Goal: Transaction & Acquisition: Purchase product/service

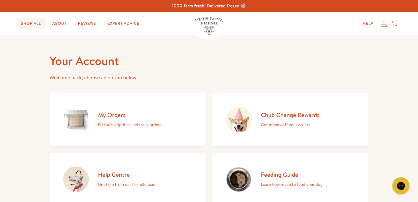
click at [23, 23] on link "Shop All" at bounding box center [30, 23] width 29 height 11
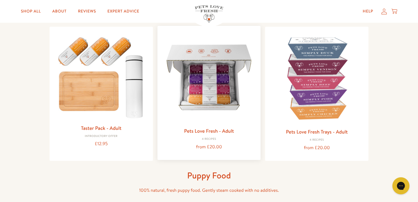
click at [207, 130] on link "Pets Love Fresh - Adult" at bounding box center [209, 131] width 50 height 7
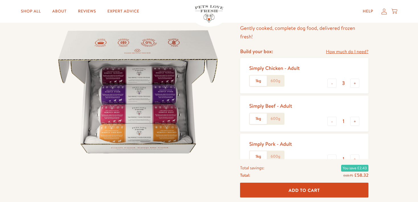
scroll to position [60, 0]
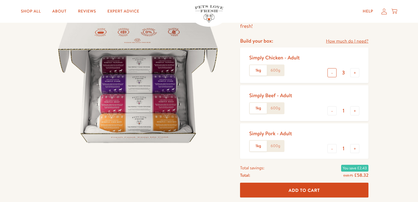
click at [332, 73] on button "-" at bounding box center [331, 72] width 9 height 9
type input "0"
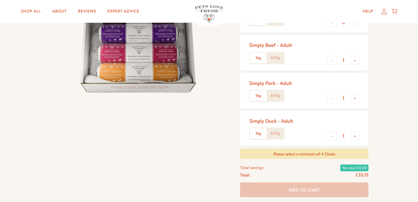
scroll to position [120, 0]
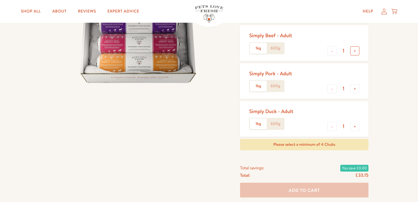
click at [355, 51] on button "+" at bounding box center [354, 50] width 9 height 9
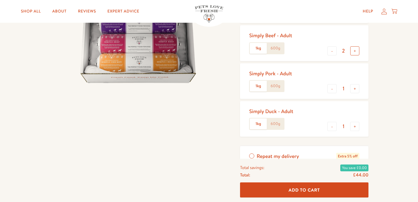
click at [355, 51] on button "+" at bounding box center [354, 50] width 9 height 9
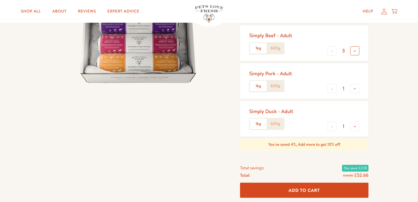
click at [355, 51] on button "+" at bounding box center [354, 50] width 9 height 9
type input "5"
click at [355, 127] on button "+" at bounding box center [354, 126] width 9 height 9
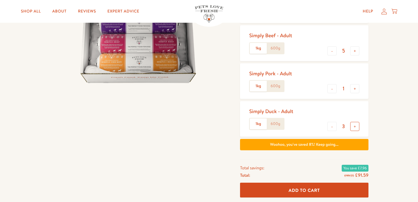
click at [355, 127] on button "+" at bounding box center [354, 126] width 9 height 9
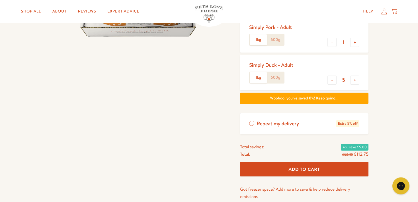
scroll to position [180, 0]
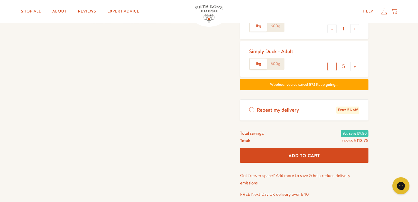
click at [334, 68] on button "-" at bounding box center [331, 66] width 9 height 9
type input "4"
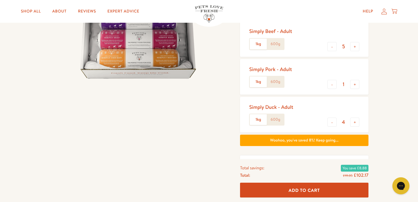
scroll to position [120, 0]
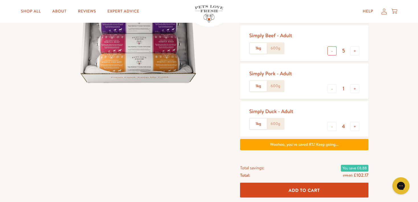
click at [334, 50] on button "-" at bounding box center [331, 50] width 9 height 9
type input "4"
click at [332, 89] on button "-" at bounding box center [331, 88] width 9 height 9
type input "0"
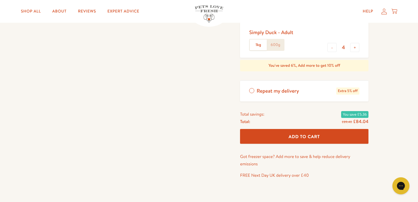
scroll to position [210, 0]
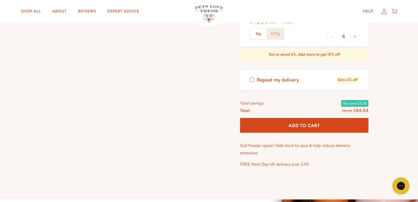
click at [313, 125] on span "Add To Cart" at bounding box center [304, 126] width 31 height 6
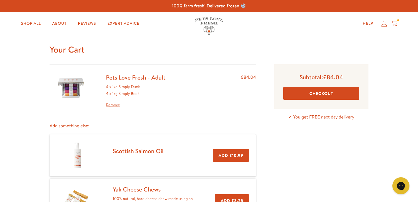
click at [320, 95] on button "Checkout" at bounding box center [321, 93] width 76 height 13
click at [384, 23] on icon at bounding box center [384, 24] width 6 height 6
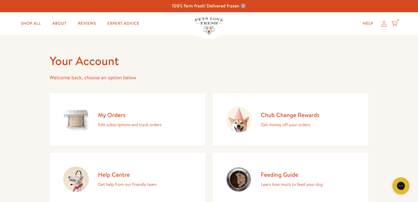
click at [111, 117] on h2 "My Orders" at bounding box center [129, 115] width 63 height 8
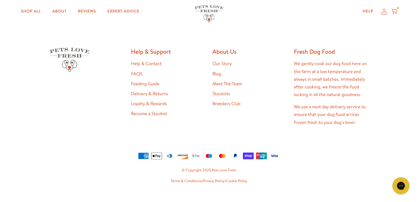
scroll to position [163, 0]
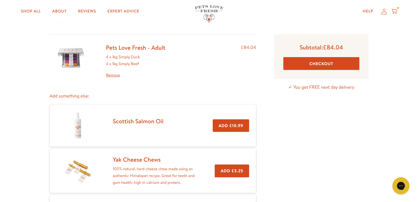
click at [116, 75] on link "Remove" at bounding box center [136, 75] width 60 height 7
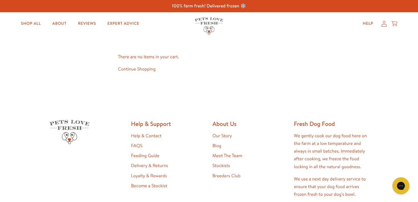
click at [384, 25] on icon at bounding box center [384, 24] width 6 height 6
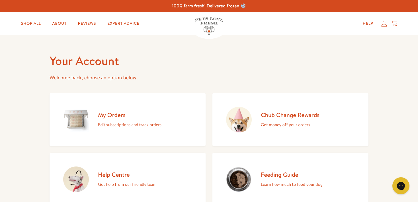
click at [382, 25] on icon at bounding box center [384, 24] width 6 height 6
click at [384, 24] on icon at bounding box center [384, 24] width 6 height 6
click at [22, 23] on link "Shop All" at bounding box center [30, 23] width 29 height 11
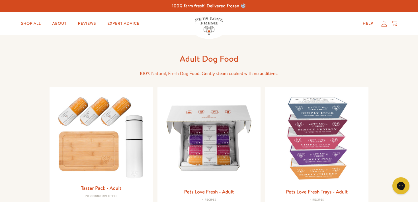
scroll to position [120, 0]
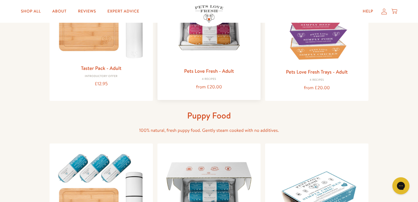
click at [213, 50] on img at bounding box center [209, 17] width 94 height 94
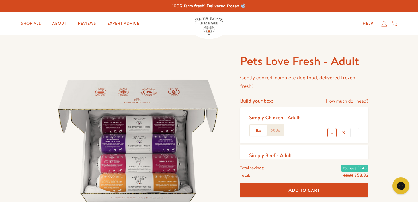
click at [332, 133] on button "-" at bounding box center [331, 132] width 9 height 9
drag, startPoint x: 331, startPoint y: 133, endPoint x: 327, endPoint y: 132, distance: 4.1
click at [330, 133] on button "-" at bounding box center [331, 132] width 9 height 9
type input "0"
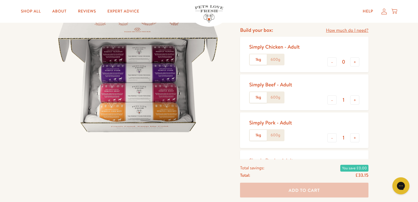
scroll to position [90, 0]
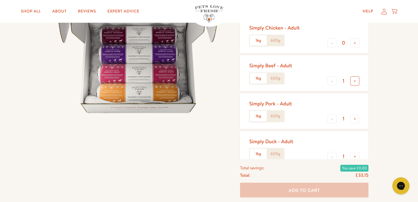
click at [355, 82] on button "+" at bounding box center [354, 81] width 9 height 9
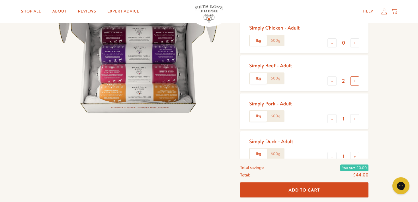
click at [355, 82] on button "+" at bounding box center [354, 81] width 9 height 9
type input "4"
click at [331, 119] on button "-" at bounding box center [331, 118] width 9 height 9
type input "0"
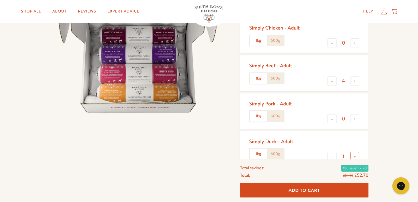
click at [356, 155] on button "+" at bounding box center [354, 156] width 9 height 9
click at [356, 154] on button "+" at bounding box center [354, 156] width 9 height 9
type input "4"
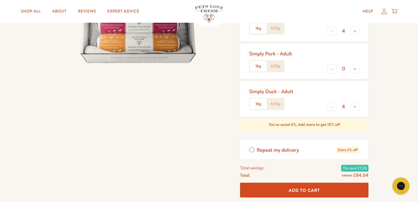
scroll to position [180, 0]
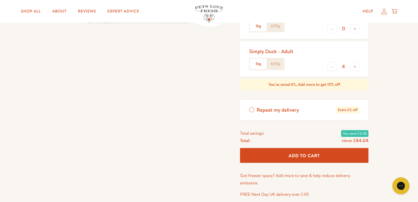
click at [311, 154] on span "Add To Cart" at bounding box center [304, 156] width 31 height 6
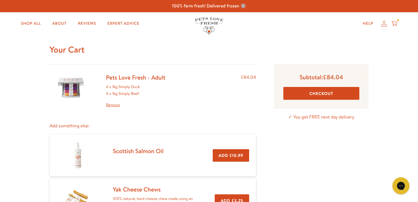
scroll to position [30, 0]
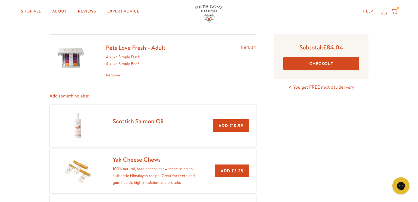
click at [321, 64] on button "Checkout" at bounding box center [321, 63] width 76 height 13
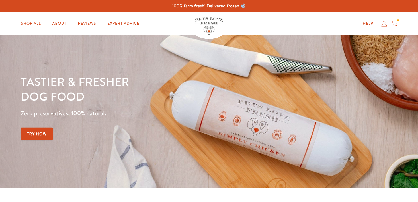
click at [384, 24] on icon at bounding box center [384, 24] width 6 height 6
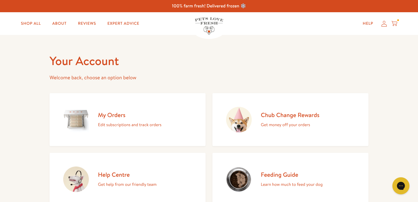
click at [395, 22] on icon at bounding box center [394, 23] width 6 height 6
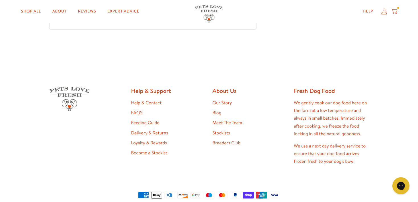
scroll to position [298, 0]
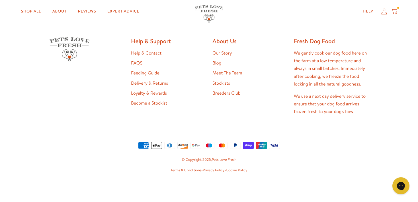
click at [146, 53] on link "Help & Contact" at bounding box center [146, 53] width 30 height 6
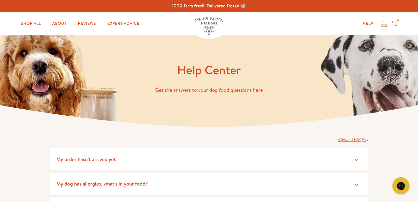
click at [384, 25] on icon at bounding box center [384, 24] width 6 height 6
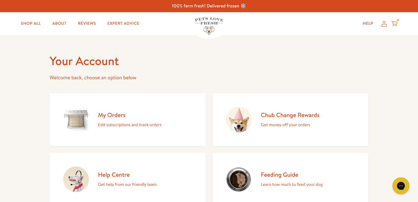
click at [395, 23] on icon at bounding box center [394, 23] width 6 height 6
click at [396, 22] on icon at bounding box center [394, 23] width 6 height 6
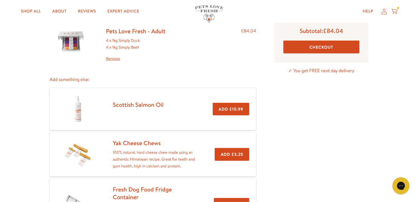
scroll to position [60, 0]
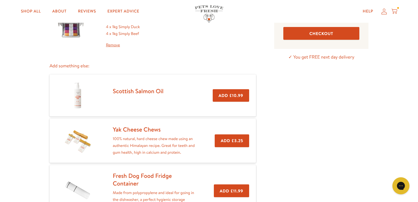
click at [318, 33] on button "Checkout" at bounding box center [321, 33] width 76 height 13
